Goal: Task Accomplishment & Management: Manage account settings

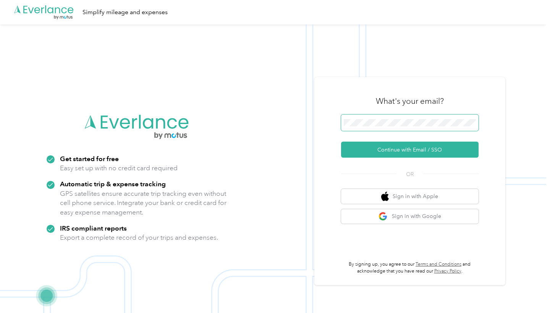
click at [412, 150] on button "Continue with Email / SSO" at bounding box center [409, 150] width 137 height 16
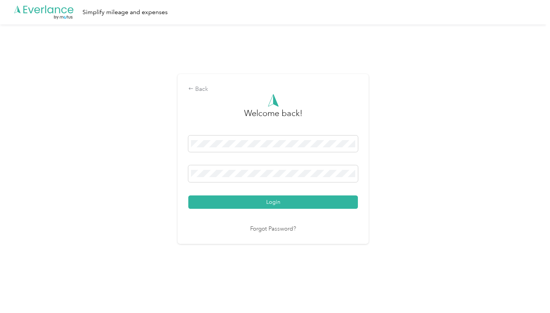
click at [275, 202] on button "Login" at bounding box center [273, 202] width 170 height 13
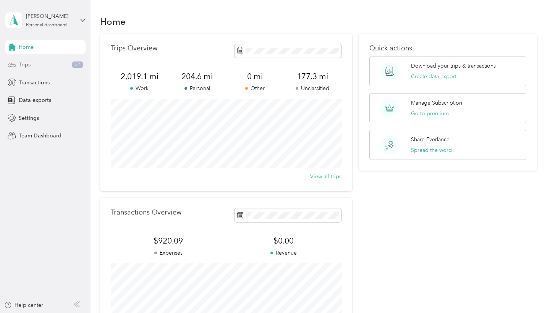
click at [42, 64] on div "Trips 22" at bounding box center [45, 65] width 80 height 14
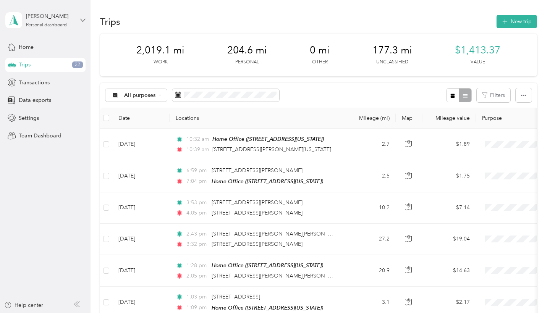
click at [80, 18] on icon at bounding box center [82, 20] width 5 height 5
click at [82, 64] on div "Log out" at bounding box center [107, 62] width 193 height 13
